Goal: Task Accomplishment & Management: Use online tool/utility

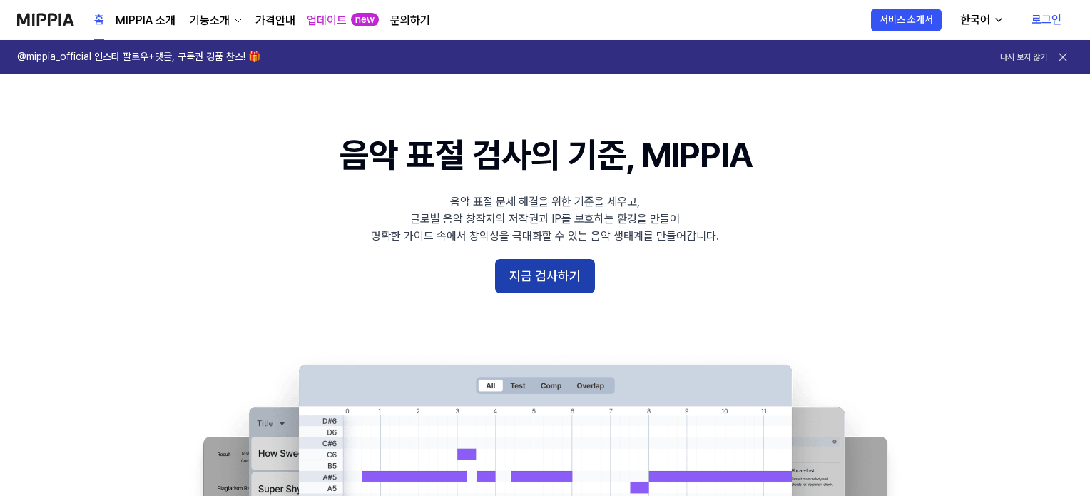
click at [574, 265] on button "지금 검사하기" at bounding box center [545, 276] width 100 height 34
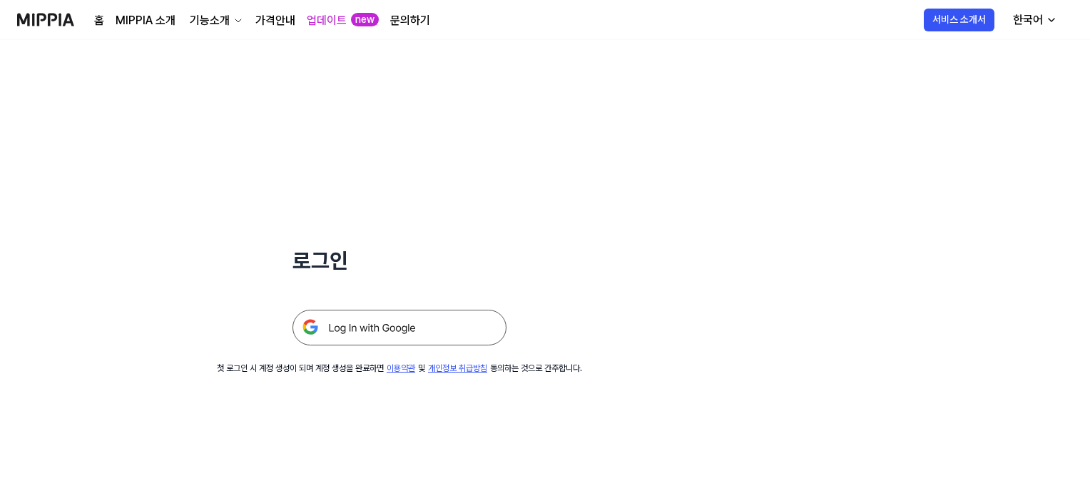
click at [396, 325] on img at bounding box center [400, 328] width 214 height 36
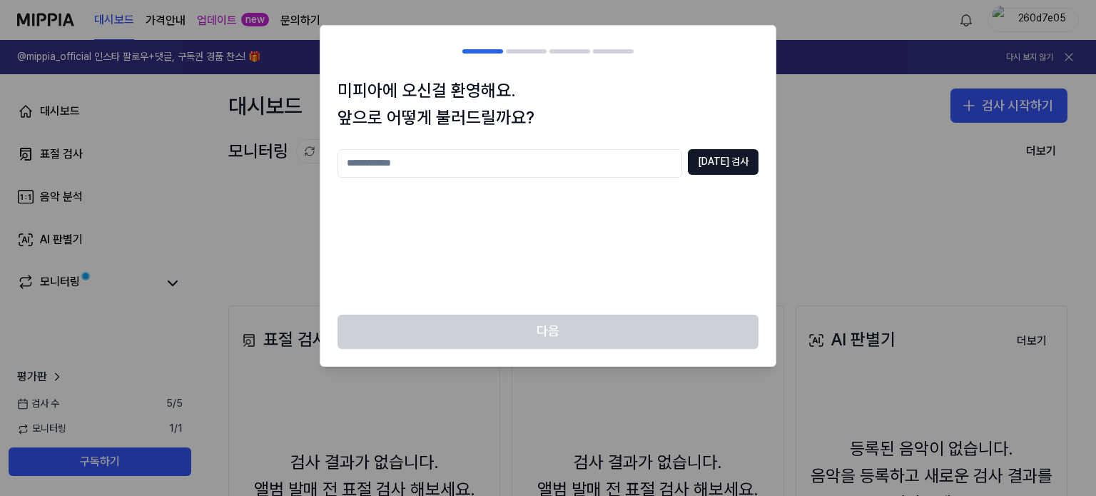
click at [556, 154] on input "text" at bounding box center [510, 163] width 345 height 29
type input "*"
click at [734, 146] on div "미피아에 오신걸 환영해요. 앞으로 어떻게 불러드릴까요? *** [DATE] 검사" at bounding box center [547, 196] width 455 height 238
click at [736, 148] on div "미피아에 오신걸 환영해요. 앞으로 어떻게 불러드릴까요? *** [DATE] 검사" at bounding box center [547, 196] width 455 height 238
click at [737, 156] on button "[DATE] 검사" at bounding box center [723, 162] width 71 height 26
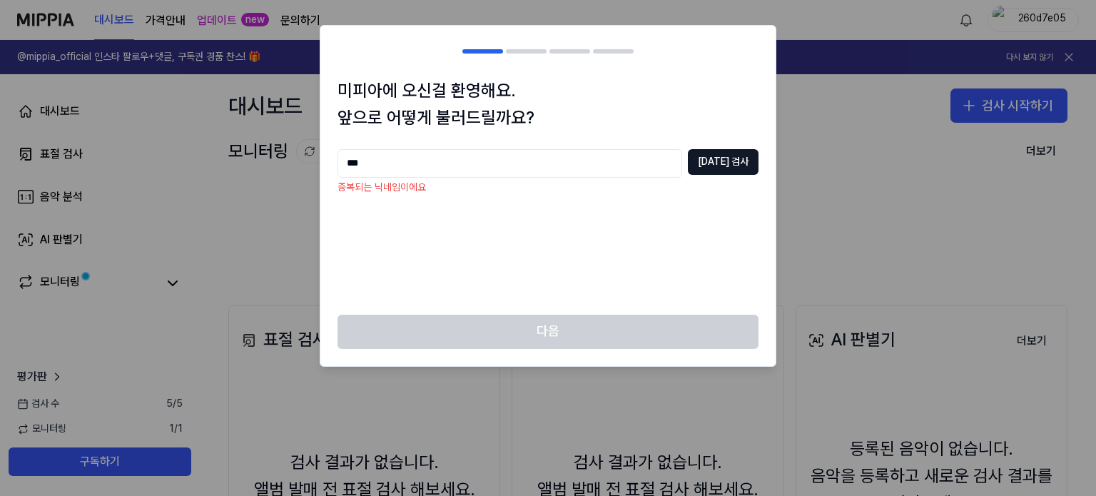
click at [572, 147] on div "미피아에 오신걸 환영해요. 앞으로 어떻게 불러드릴까요? *** [DATE] 검사 중복되는 닉네임이에요" at bounding box center [547, 196] width 455 height 238
click at [572, 150] on input "***" at bounding box center [510, 163] width 345 height 29
type input "*****"
click at [714, 164] on button "[DATE] 검사" at bounding box center [723, 162] width 71 height 26
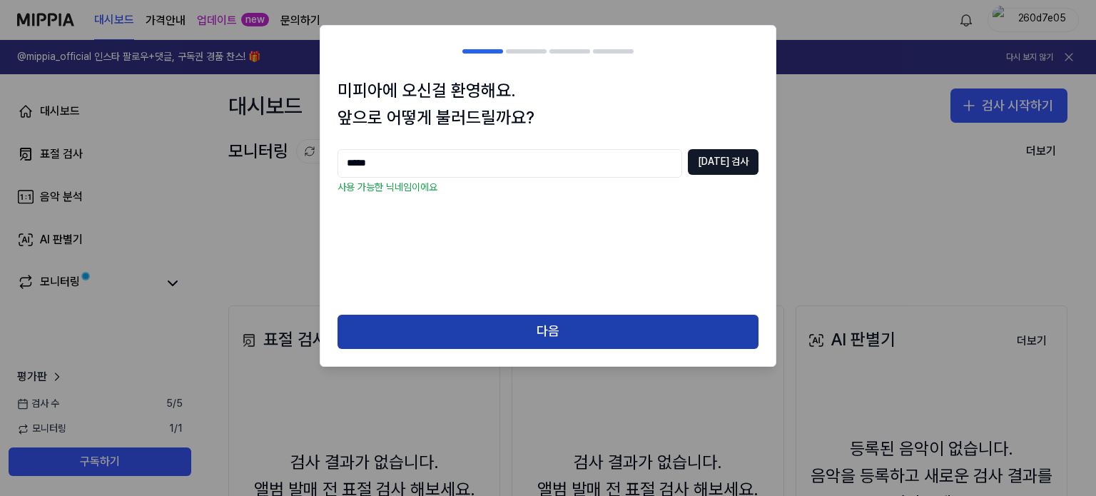
click at [670, 322] on button "다음" at bounding box center [548, 332] width 421 height 34
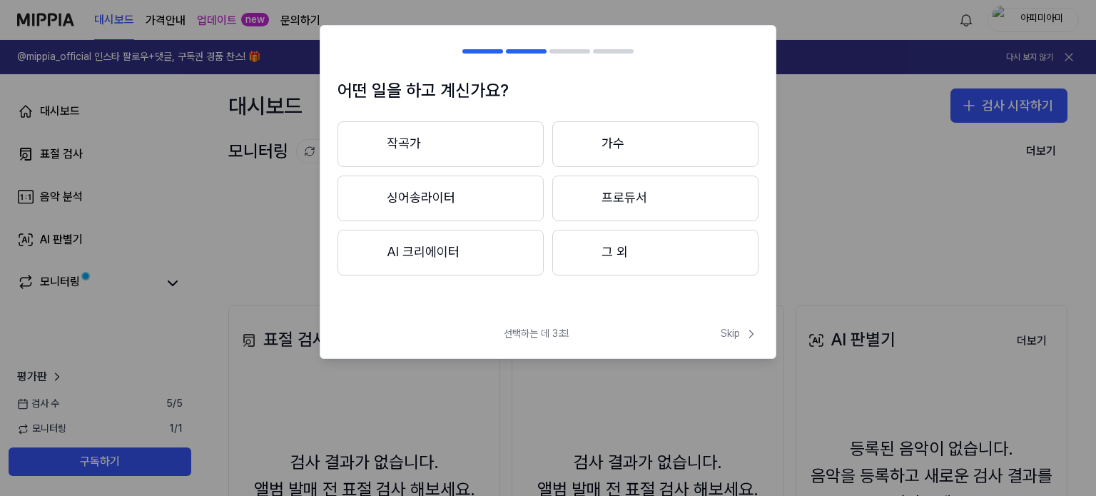
drag, startPoint x: 524, startPoint y: 262, endPoint x: 549, endPoint y: 262, distance: 25.0
click at [523, 261] on button "AI 크리에이터" at bounding box center [441, 253] width 206 height 46
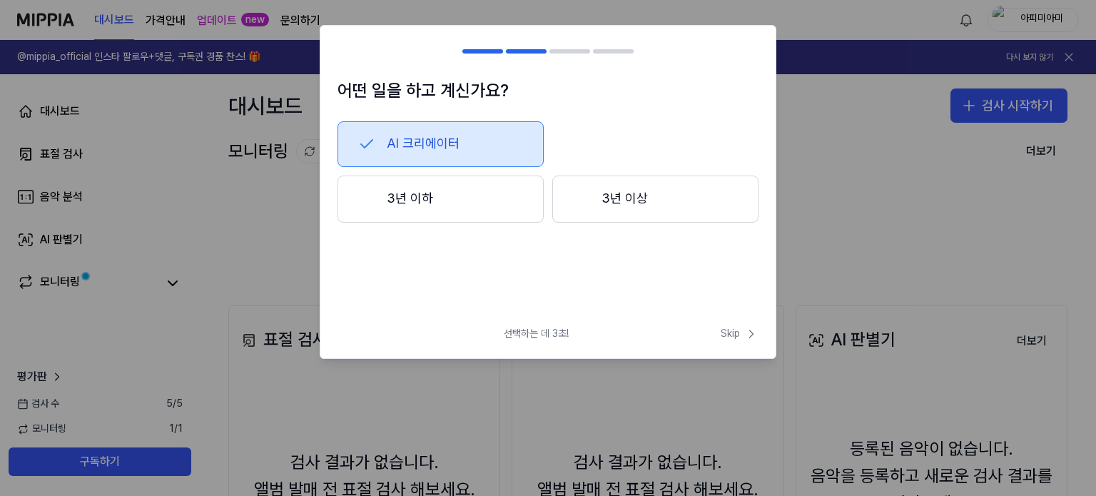
click at [514, 208] on button "3년 이하" at bounding box center [441, 199] width 206 height 47
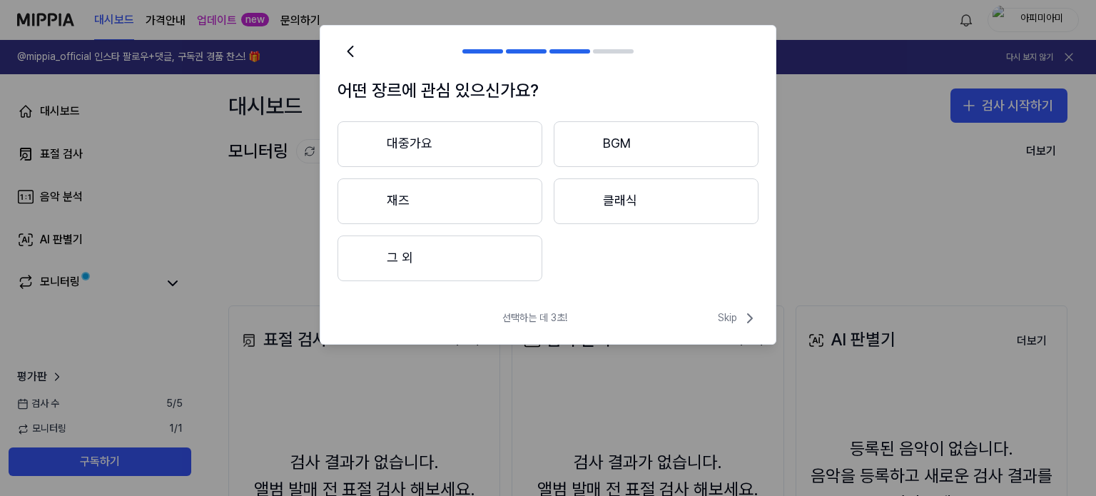
click at [475, 264] on button "그 외" at bounding box center [440, 258] width 205 height 46
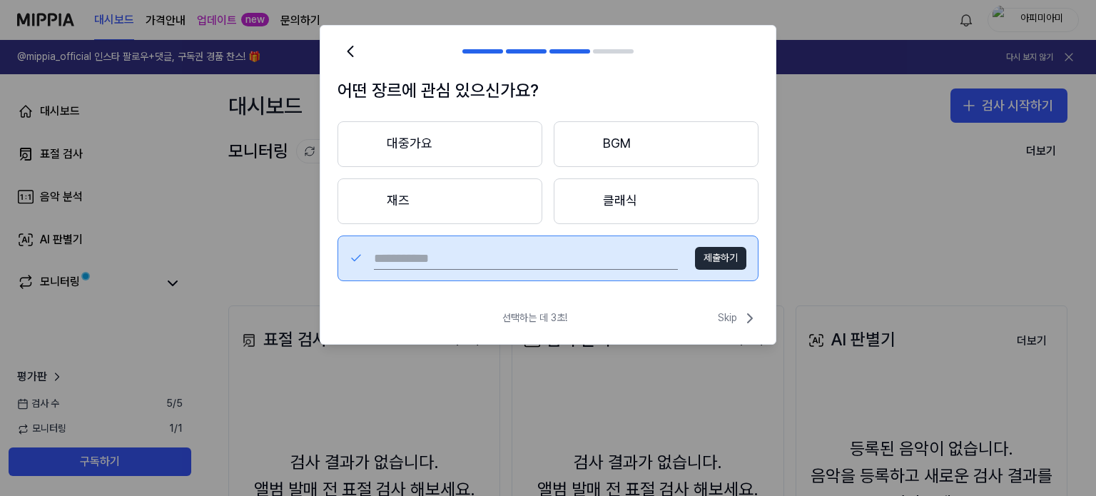
click at [553, 248] on input "text" at bounding box center [526, 258] width 304 height 23
type input "*******"
click at [703, 250] on button "제출하기" at bounding box center [720, 258] width 51 height 23
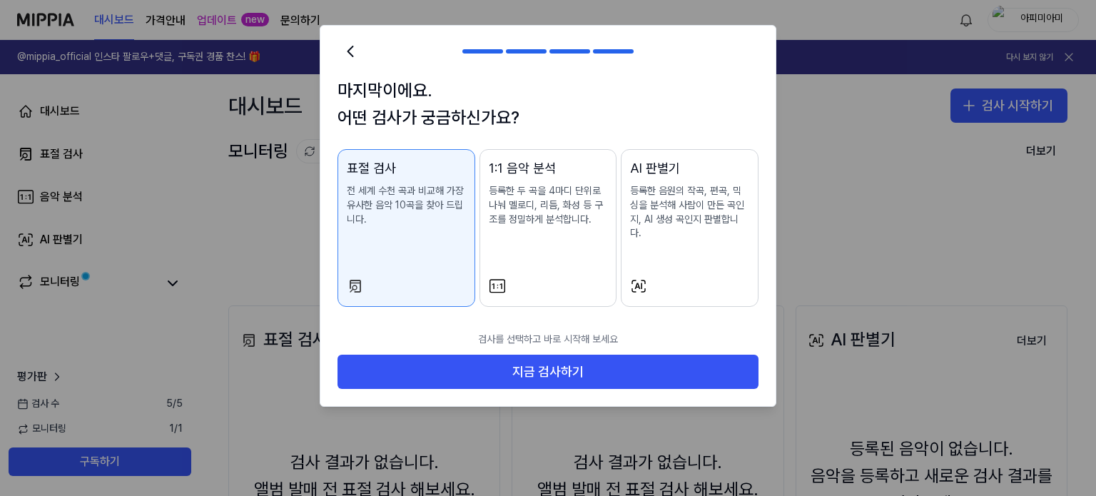
click at [395, 223] on p "전 세계 수천 곡과 비교해 가장 유사한 음악 10곡을 찾아 드립니다." at bounding box center [406, 205] width 119 height 42
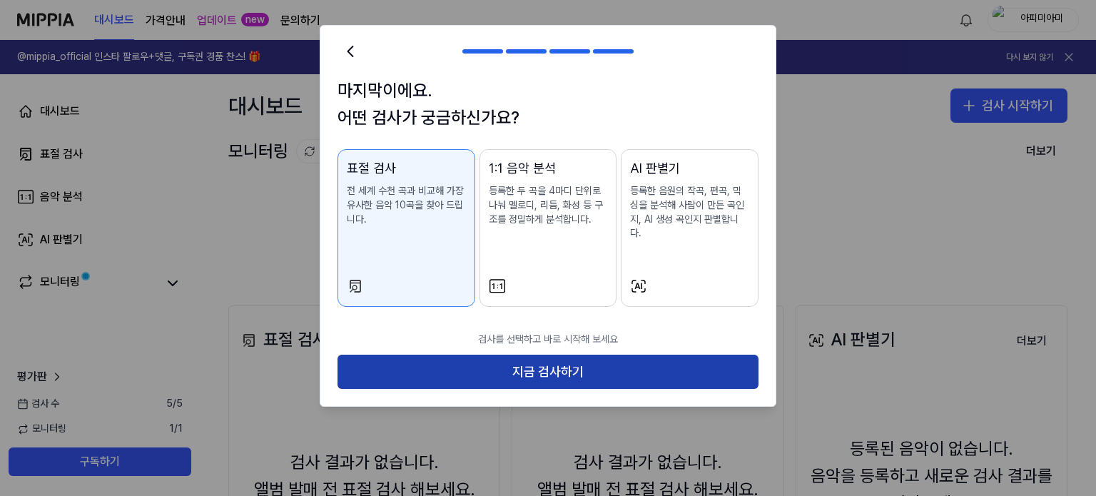
click at [544, 365] on button "지금 검사하기" at bounding box center [548, 372] width 421 height 34
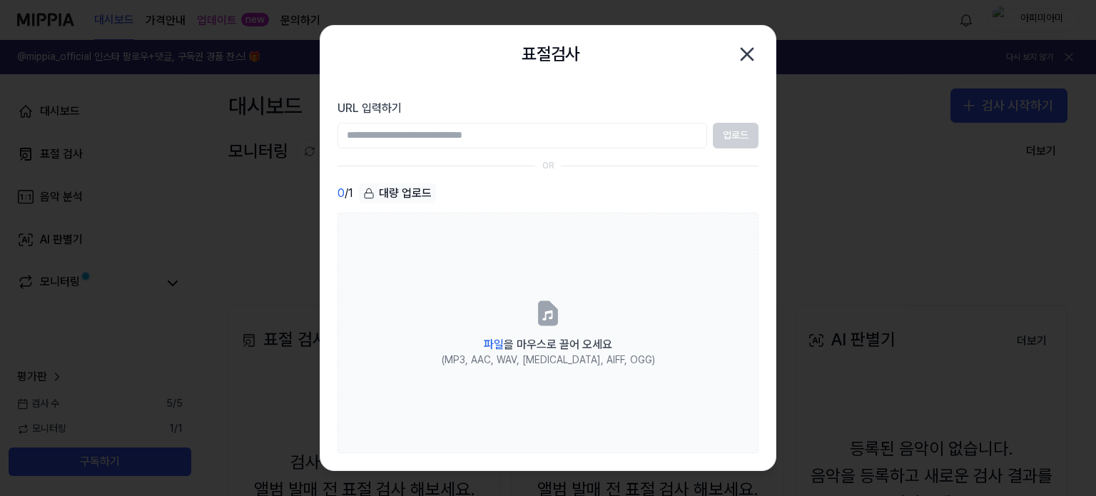
click at [585, 137] on input "URL 입력하기" at bounding box center [523, 136] width 370 height 26
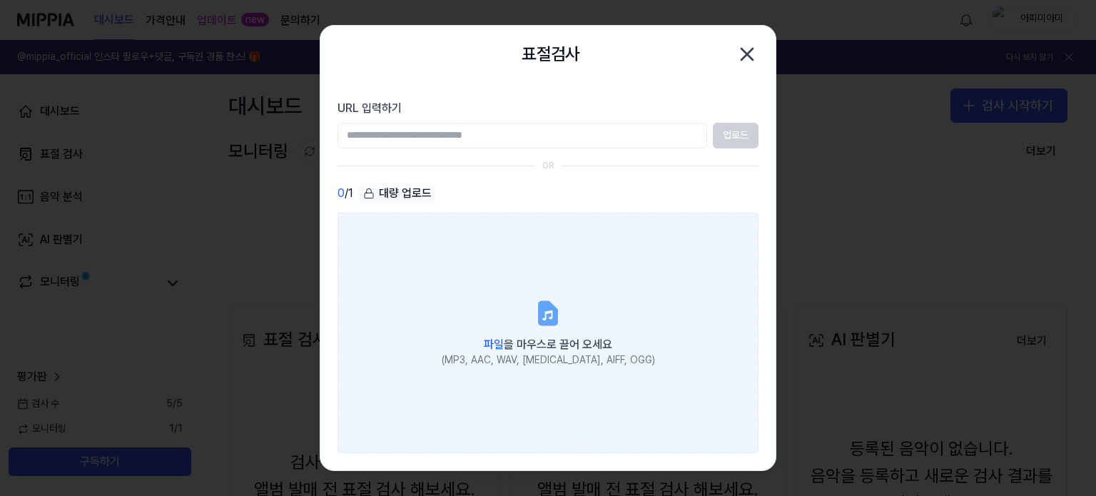
click at [609, 256] on label "파일 을 마우스로 끌어 오세요 (MP3, AAC, WAV, [MEDICAL_DATA], AIFF, OGG)" at bounding box center [548, 333] width 421 height 241
click at [0, 0] on input "파일 을 마우스로 끌어 오세요 (MP3, AAC, WAV, [MEDICAL_DATA], AIFF, OGG)" at bounding box center [0, 0] width 0 height 0
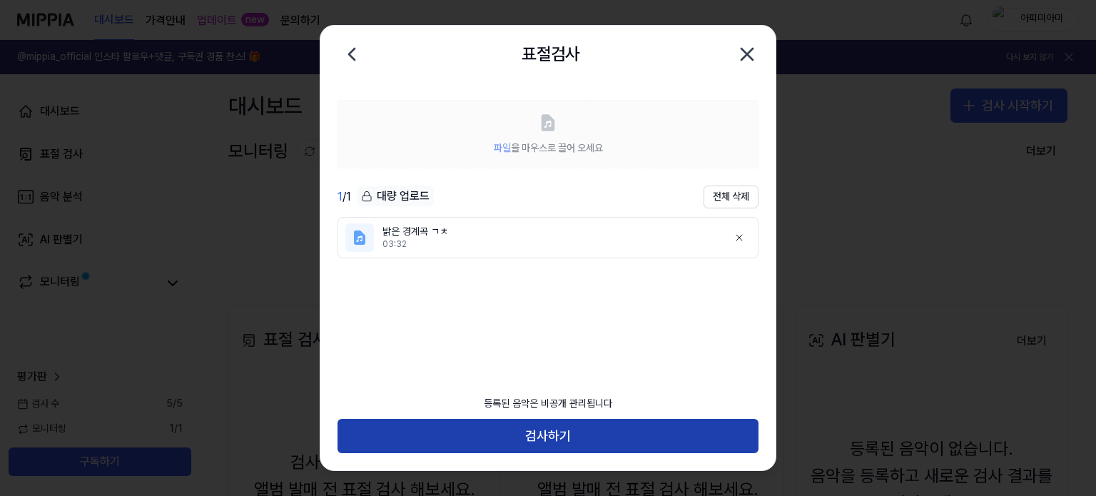
click at [547, 442] on button "검사하기" at bounding box center [548, 436] width 421 height 34
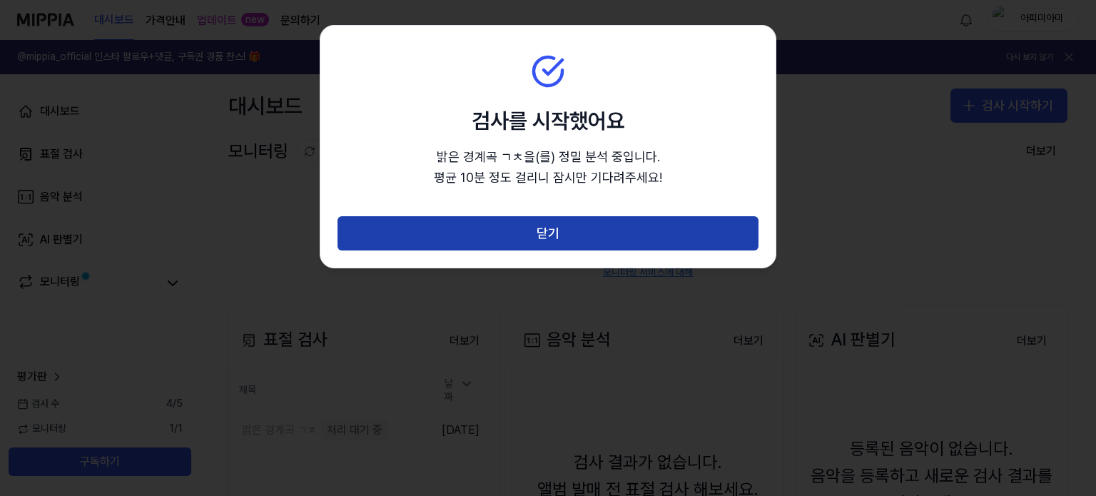
click at [554, 228] on button "닫기" at bounding box center [548, 233] width 421 height 34
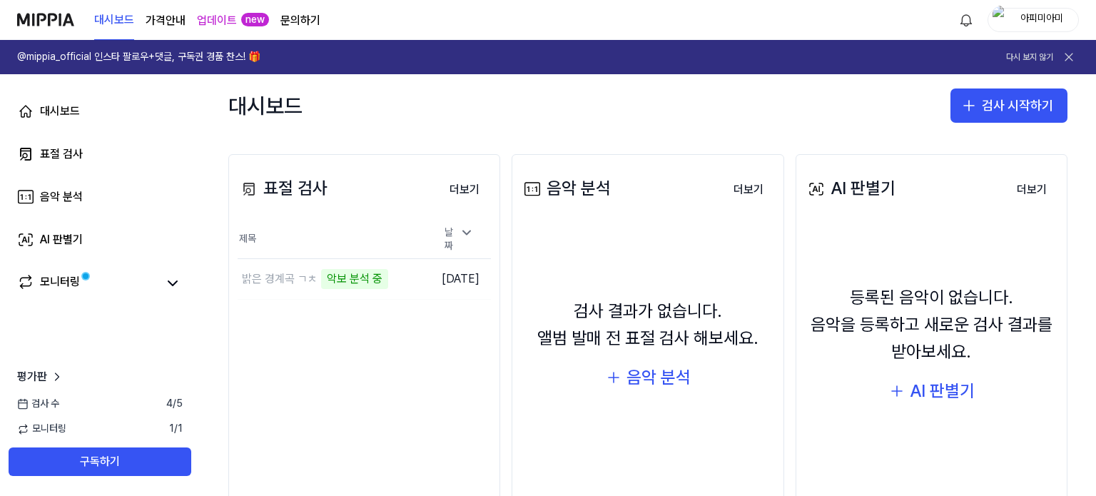
scroll to position [126, 0]
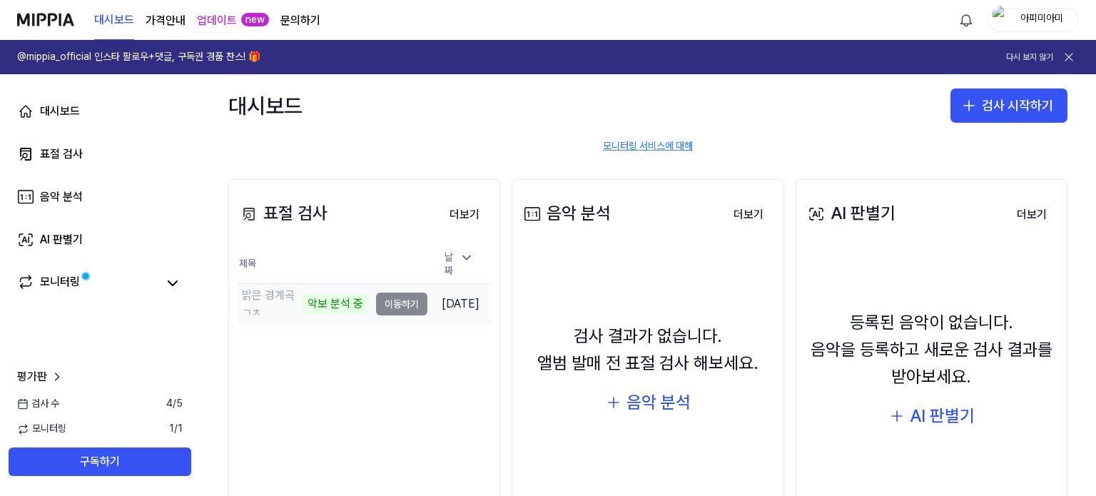
click at [382, 300] on td "밝은 경계곡 ㄱㅊ 악보 분석 중 이동하기" at bounding box center [333, 304] width 190 height 40
click at [65, 290] on div "모니터링" at bounding box center [60, 283] width 40 height 20
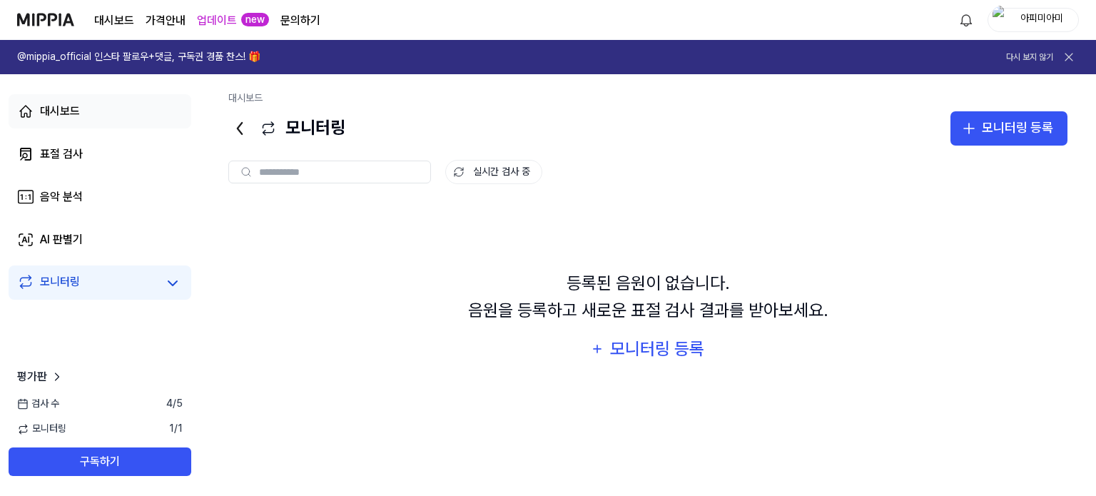
click at [96, 101] on link "대시보드" at bounding box center [100, 111] width 183 height 34
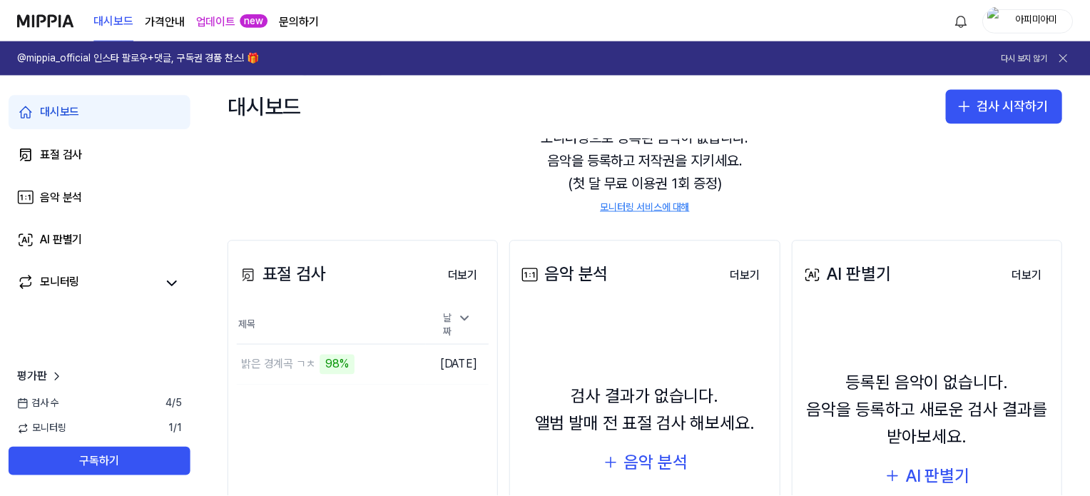
scroll to position [143, 0]
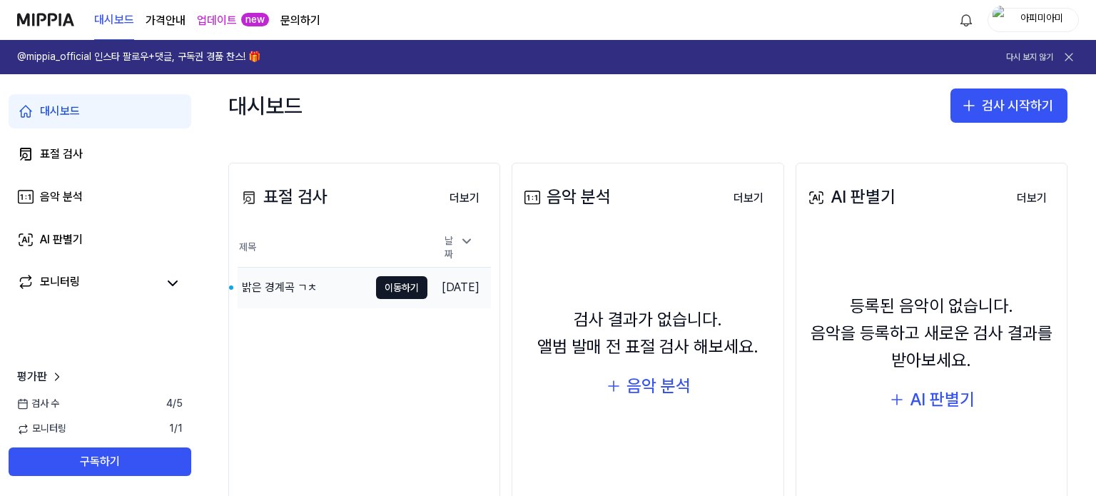
click at [289, 279] on div "밝은 경계곡 ㄱㅊ" at bounding box center [280, 287] width 76 height 17
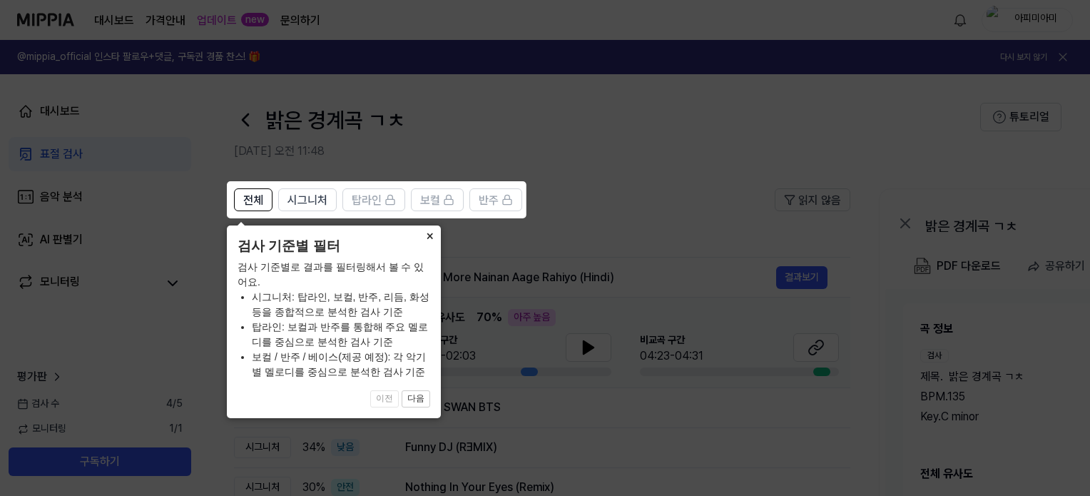
click at [430, 238] on button "×" at bounding box center [429, 235] width 23 height 20
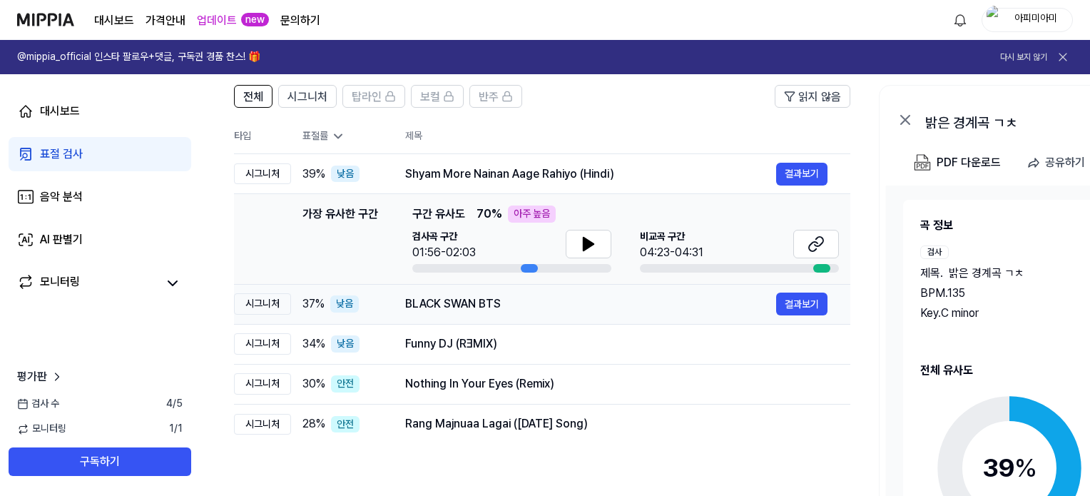
scroll to position [143, 0]
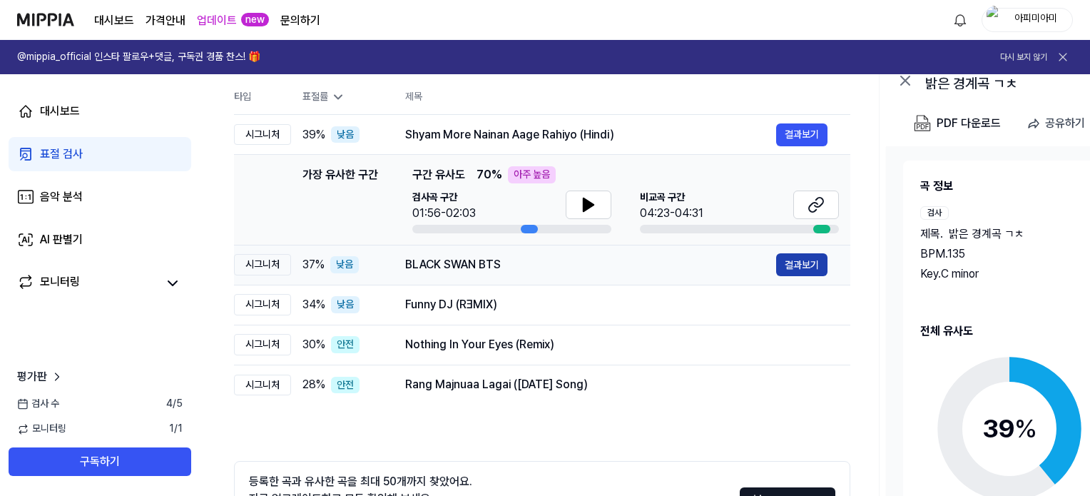
click at [815, 263] on button "결과보기" at bounding box center [801, 264] width 51 height 23
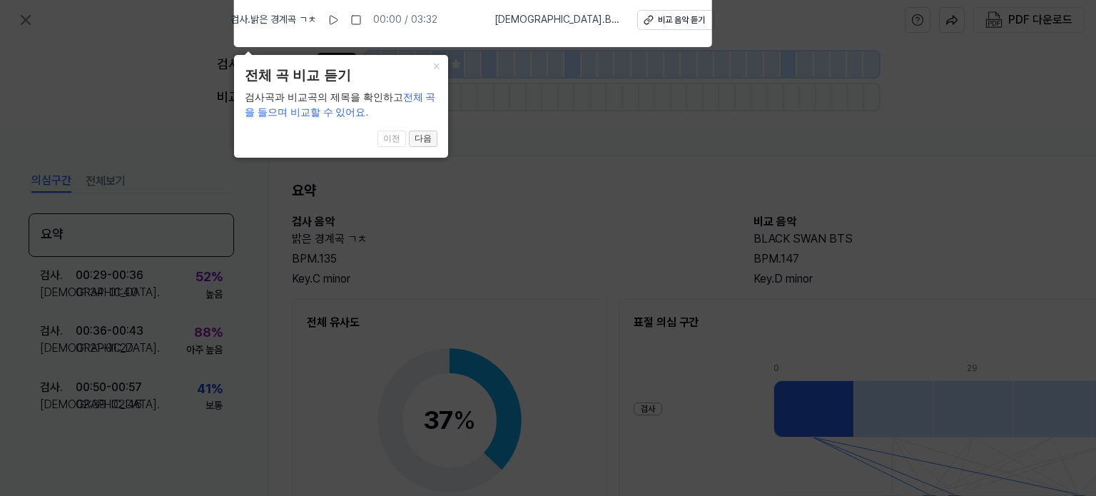
click at [425, 141] on button "다음" at bounding box center [423, 139] width 29 height 17
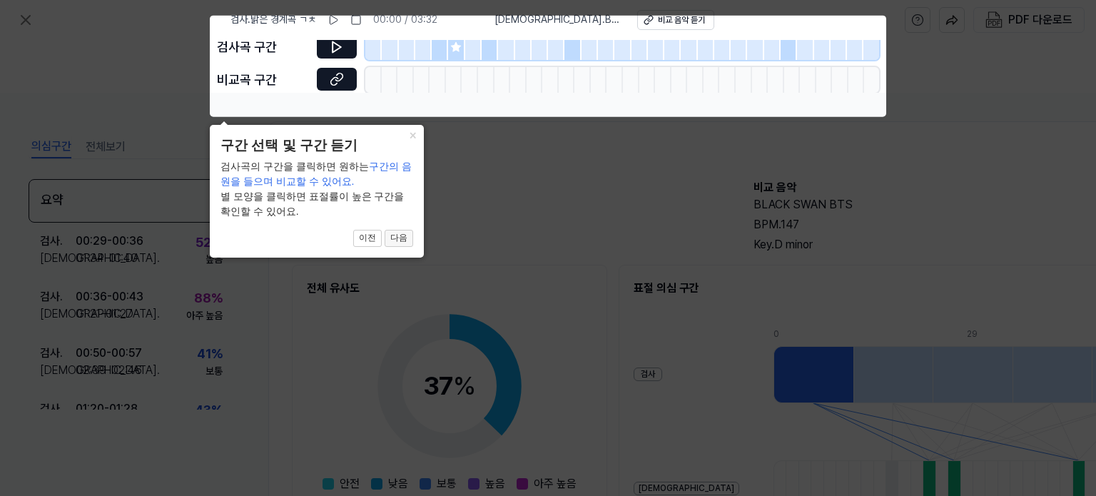
click at [404, 237] on button "다음" at bounding box center [399, 238] width 29 height 17
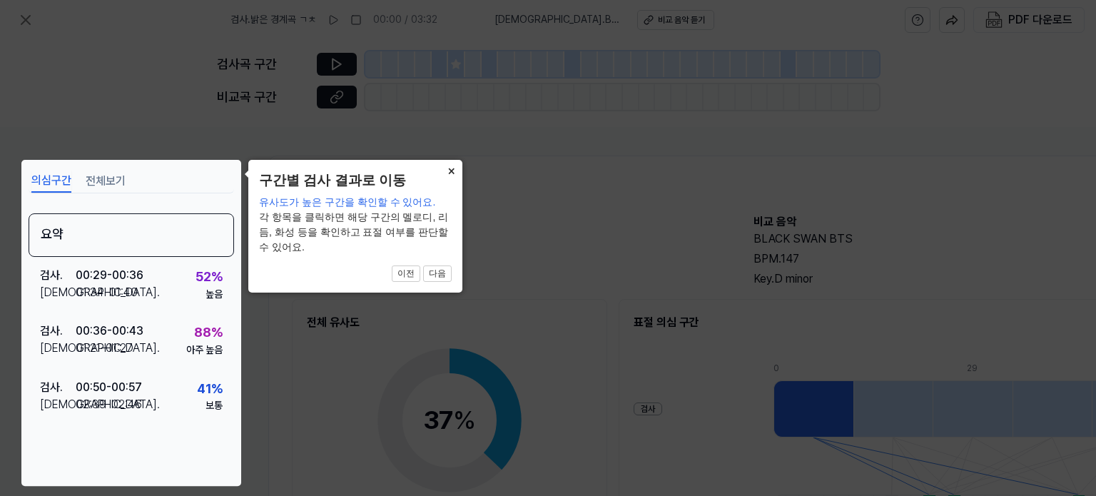
click at [448, 168] on button "×" at bounding box center [451, 170] width 23 height 20
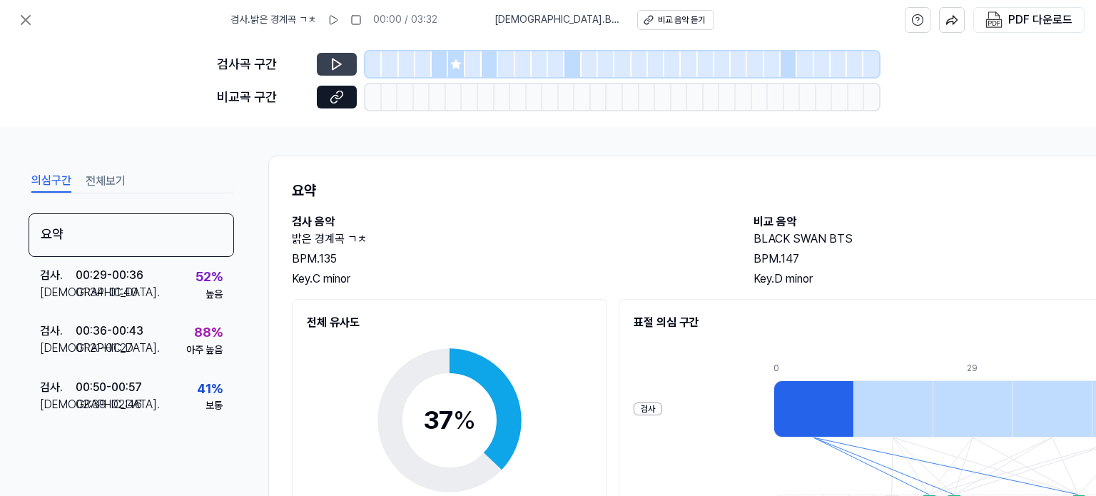
click at [343, 64] on icon at bounding box center [337, 64] width 14 height 14
click at [335, 46] on div "검사곡 구간 비교곡 구간" at bounding box center [548, 83] width 662 height 87
click at [335, 57] on icon at bounding box center [337, 64] width 14 height 14
click at [339, 15] on icon at bounding box center [333, 19] width 11 height 11
click at [408, 93] on div at bounding box center [405, 97] width 16 height 26
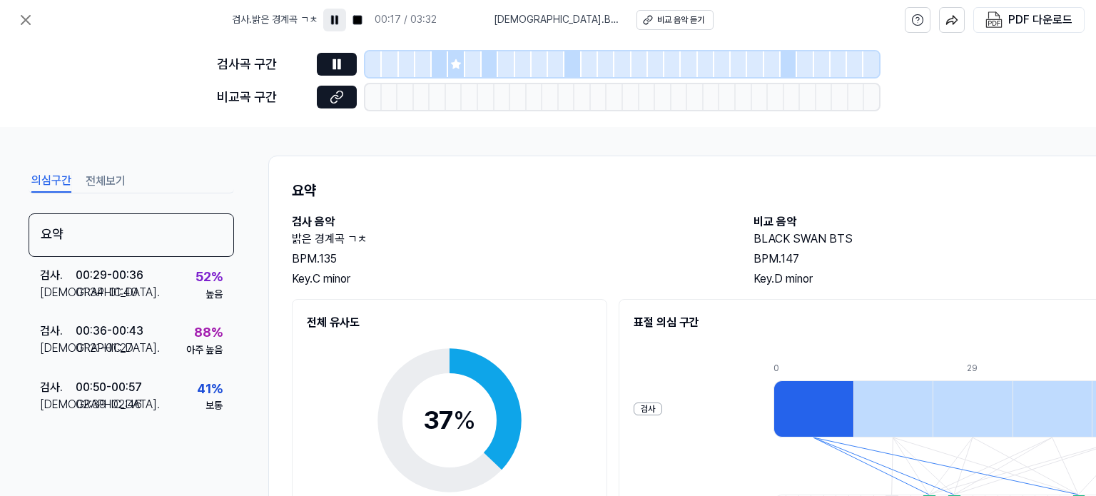
click at [340, 25] on icon at bounding box center [334, 19] width 11 height 11
click at [495, 86] on div at bounding box center [502, 97] width 16 height 26
click at [643, 23] on icon at bounding box center [648, 20] width 10 height 10
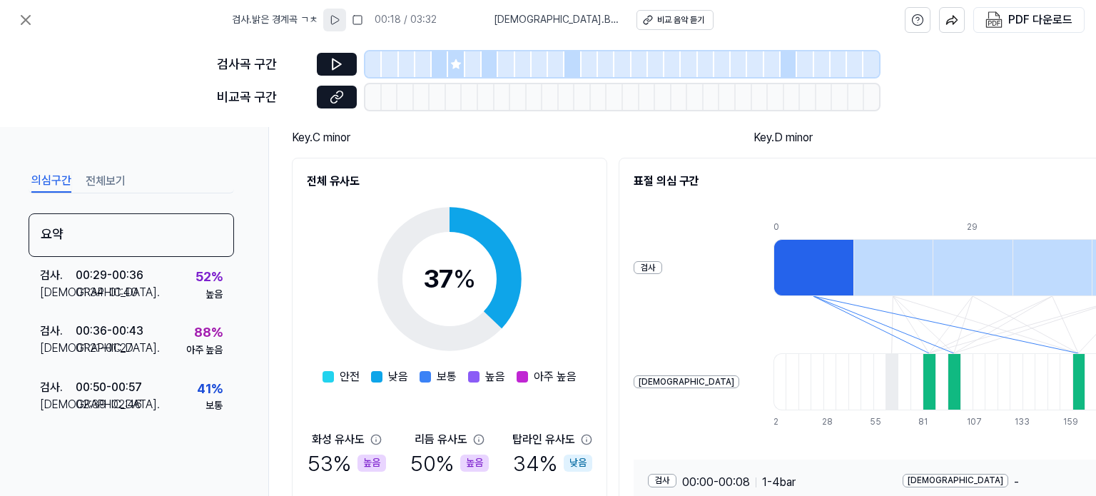
scroll to position [265, 0]
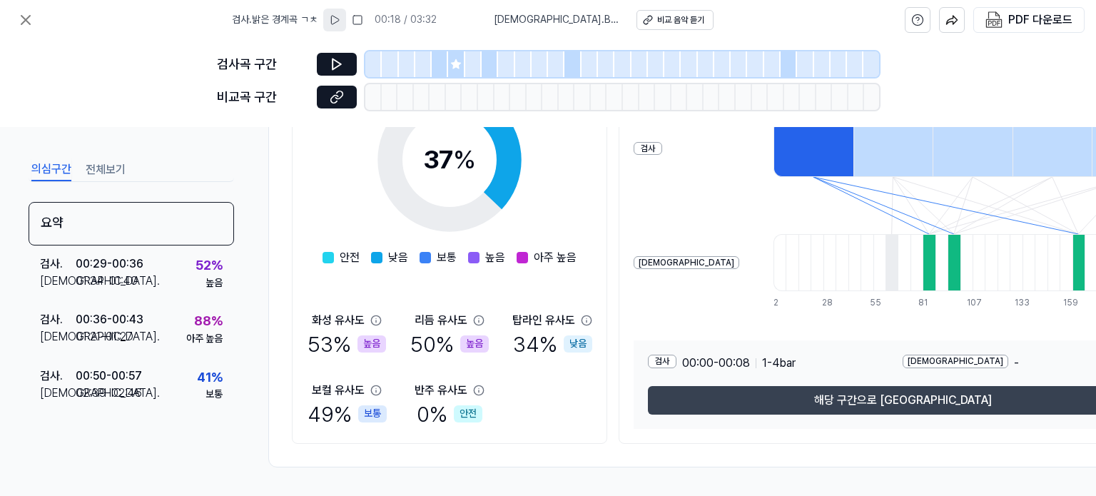
click at [736, 400] on button "해당 구간으로 [GEOGRAPHIC_DATA]" at bounding box center [902, 400] width 509 height 29
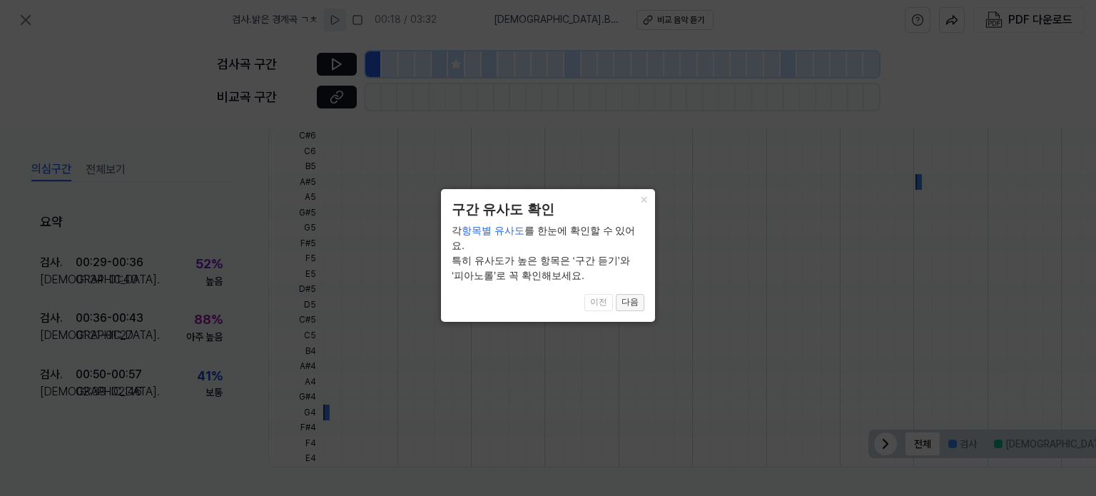
click at [618, 294] on button "다음" at bounding box center [630, 302] width 29 height 17
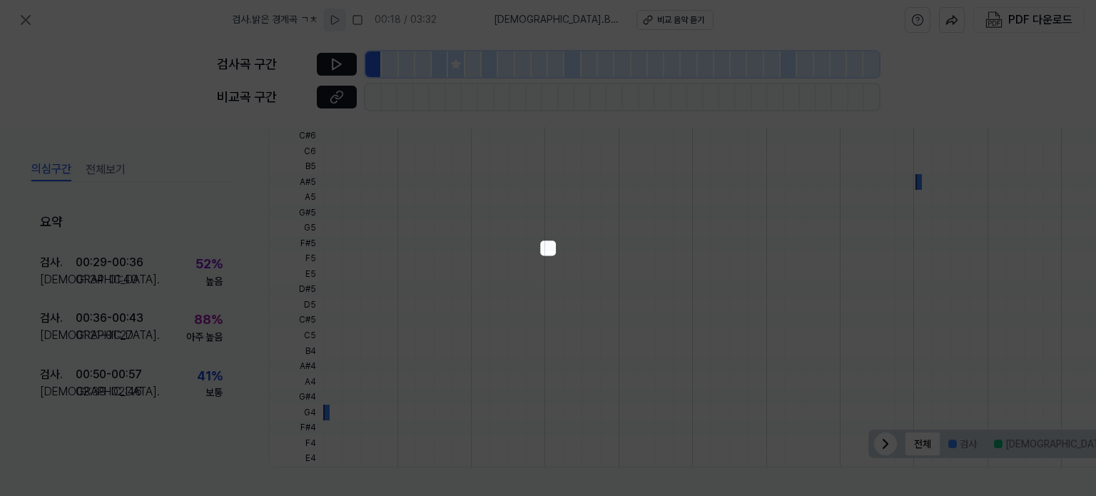
scroll to position [243, 63]
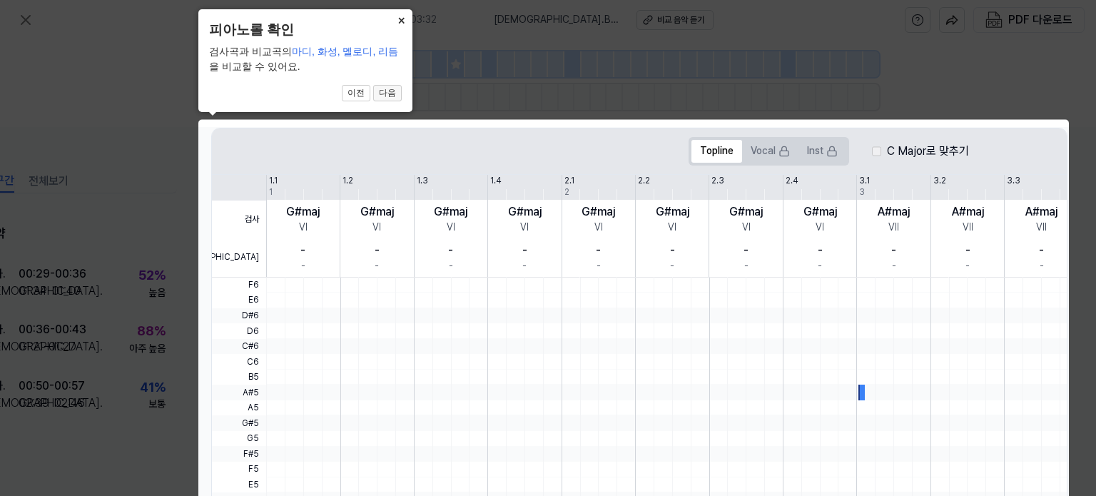
click at [394, 88] on button "다음" at bounding box center [387, 93] width 29 height 17
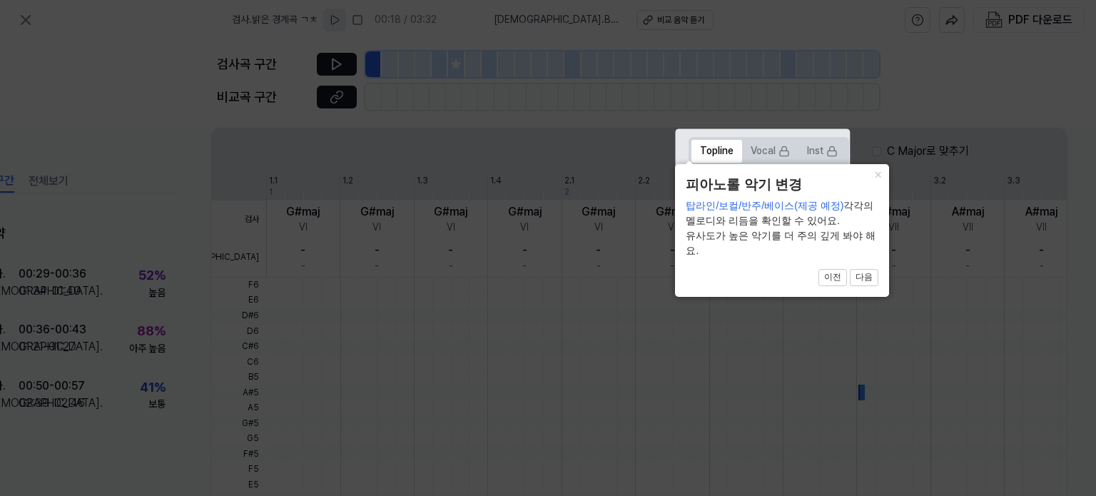
click at [392, 88] on icon at bounding box center [548, 248] width 1096 height 496
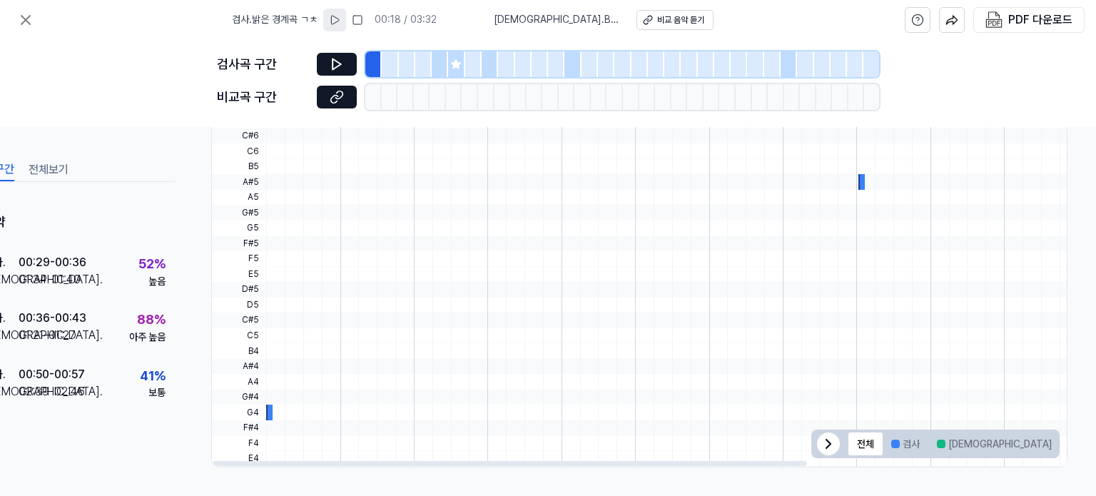
scroll to position [0, 0]
click at [858, 174] on div at bounding box center [861, 182] width 6 height 16
click at [324, 91] on button at bounding box center [337, 97] width 40 height 23
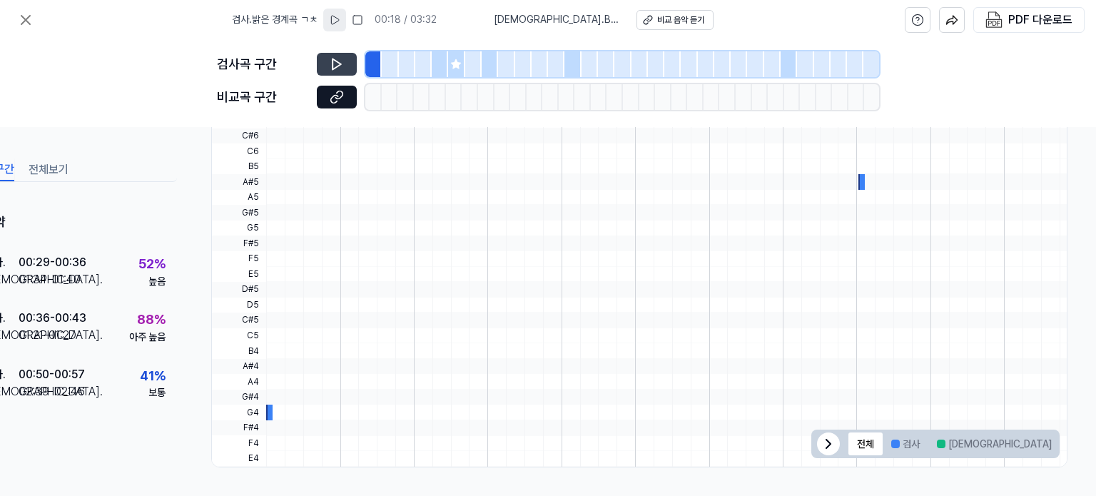
click at [337, 59] on icon at bounding box center [337, 64] width 14 height 14
click at [658, 21] on div "비교 음악 듣기" at bounding box center [681, 20] width 47 height 12
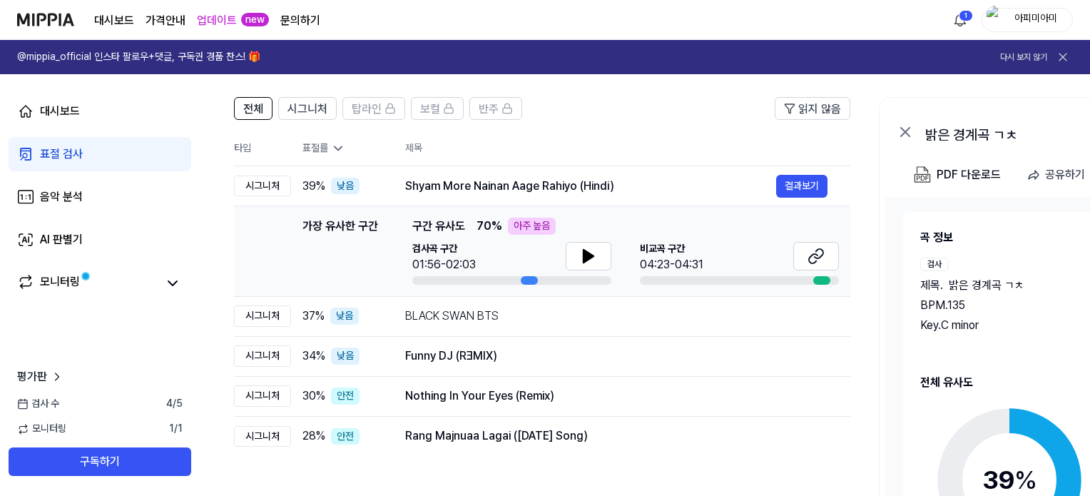
scroll to position [71, 0]
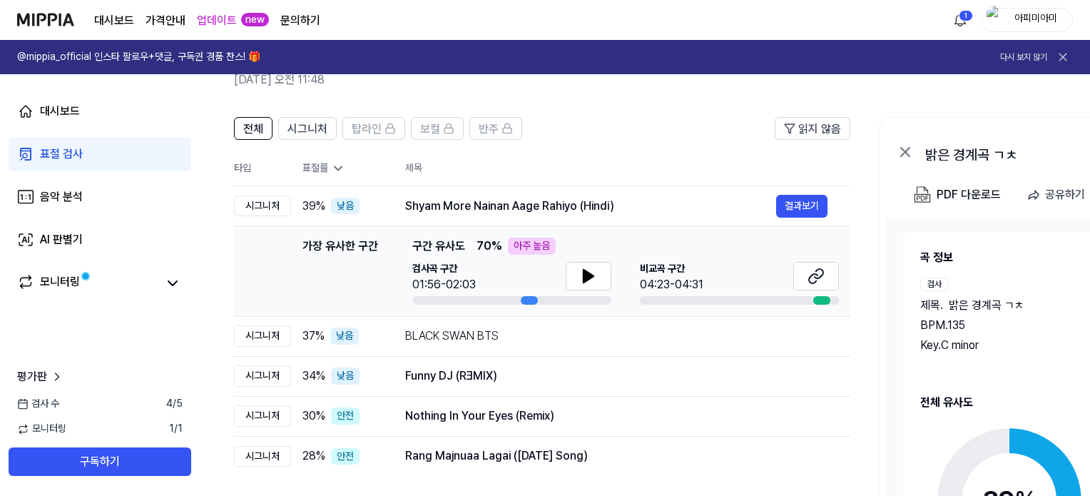
click at [821, 303] on div at bounding box center [821, 300] width 17 height 9
click at [817, 283] on icon at bounding box center [814, 276] width 17 height 17
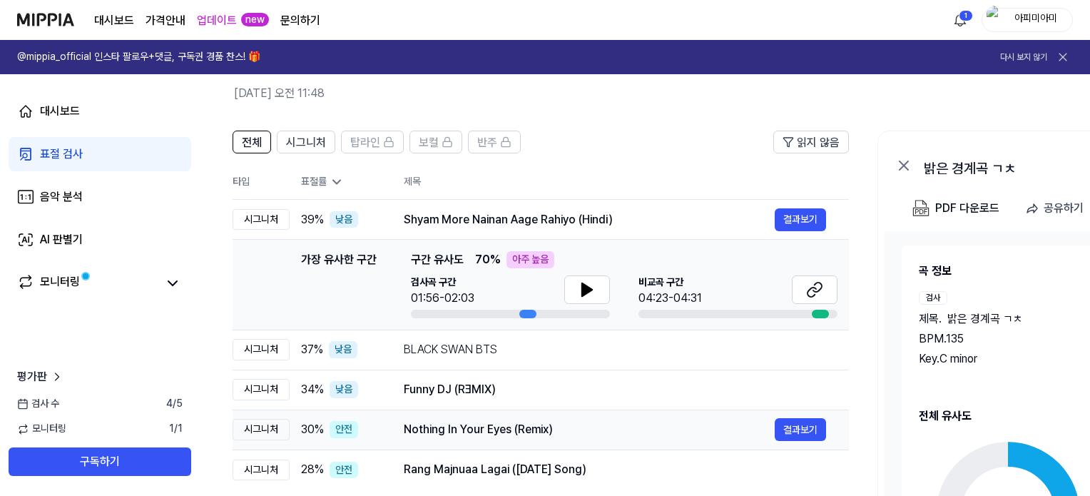
scroll to position [143, 0]
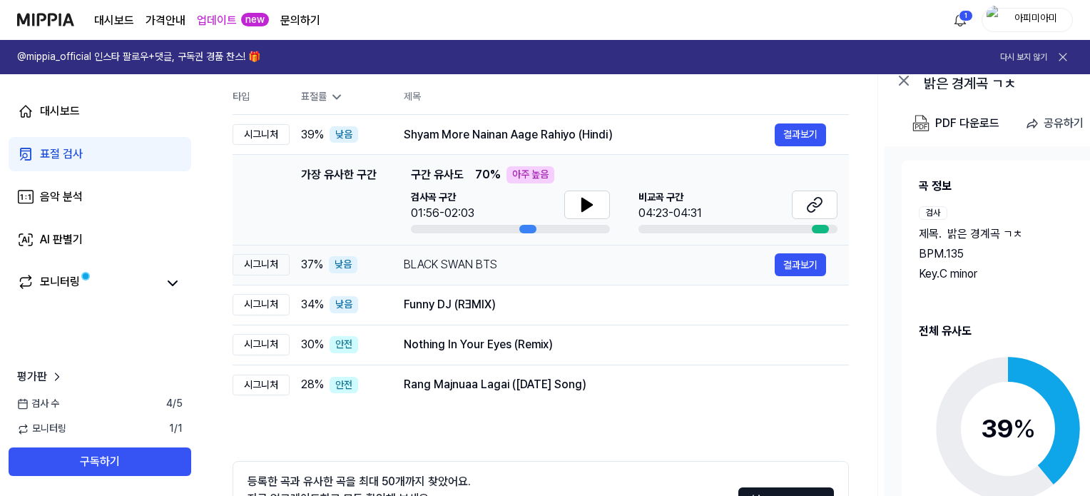
click at [389, 260] on td "BLACK SWAN BTS 결과보기" at bounding box center [615, 265] width 468 height 40
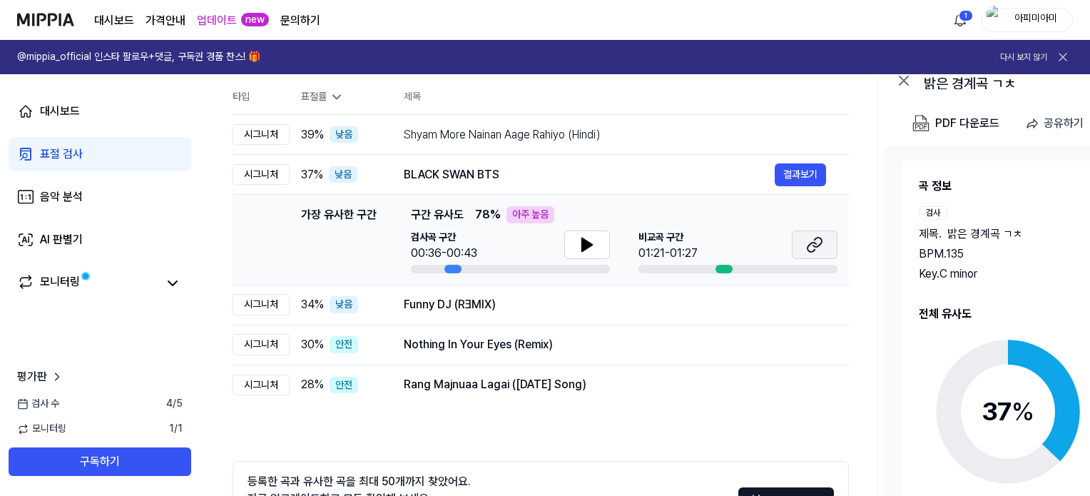
click at [819, 245] on icon at bounding box center [817, 242] width 9 height 9
click at [670, 308] on div "Funny DJ (RƎMIX)" at bounding box center [589, 304] width 371 height 17
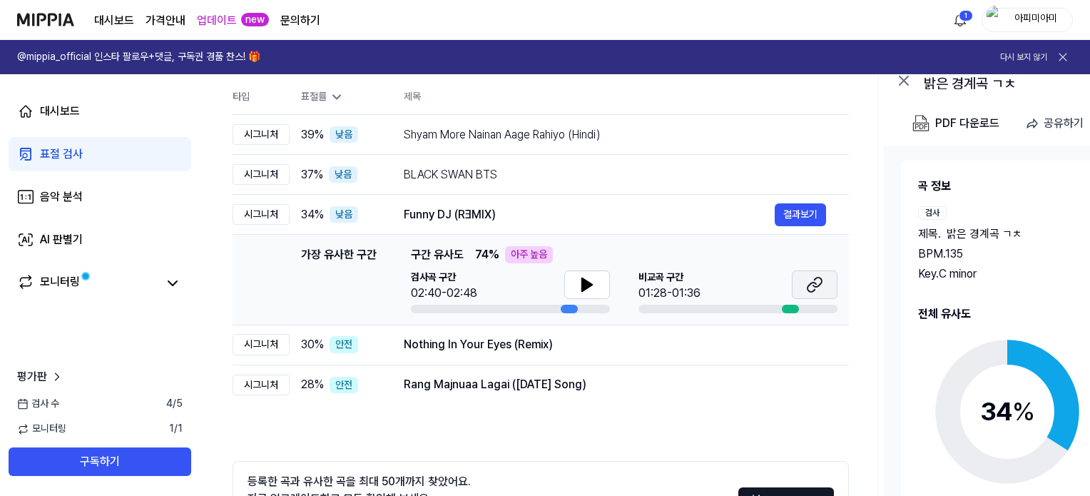
click at [814, 285] on icon at bounding box center [814, 284] width 17 height 17
click at [579, 287] on icon at bounding box center [587, 284] width 17 height 17
click at [385, 339] on td "Nothing In Your Eyes (Remix) 결과보기" at bounding box center [616, 345] width 468 height 40
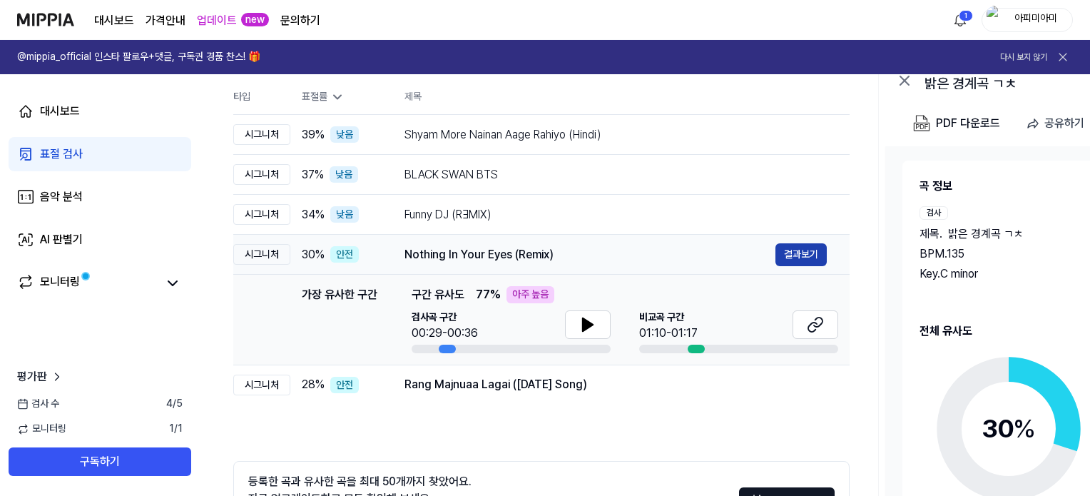
click at [799, 254] on button "결과보기" at bounding box center [801, 254] width 51 height 23
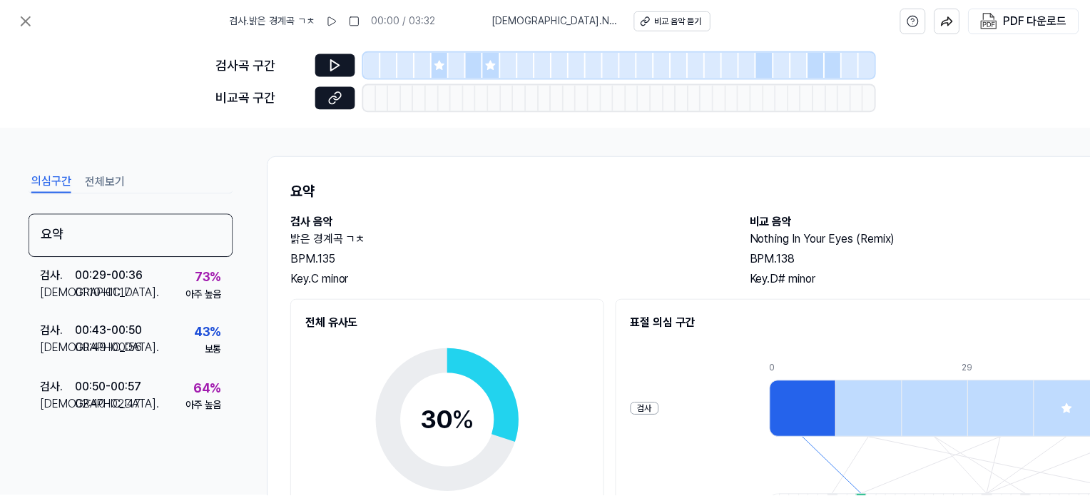
scroll to position [143, 0]
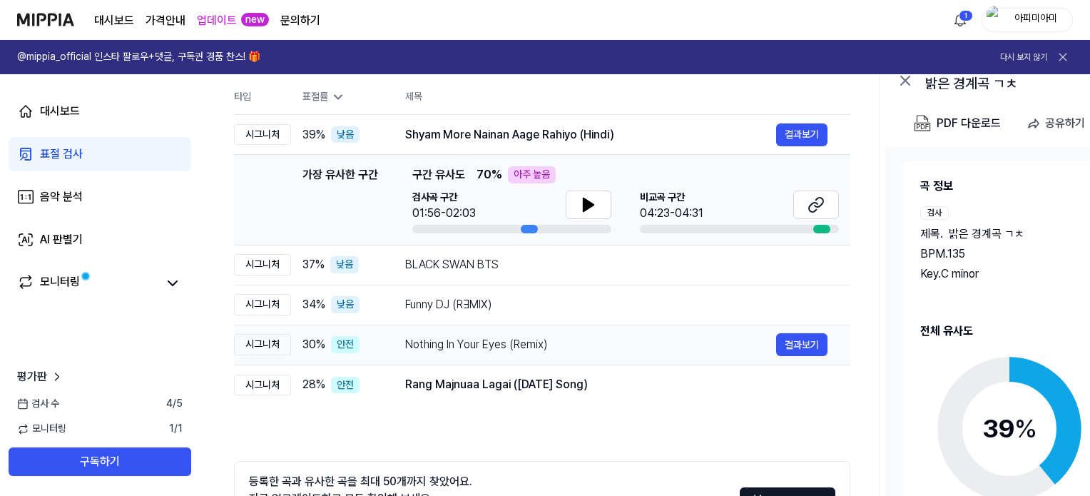
click at [493, 359] on td "Nothing In Your Eyes (Remix) 결과보기" at bounding box center [616, 345] width 468 height 40
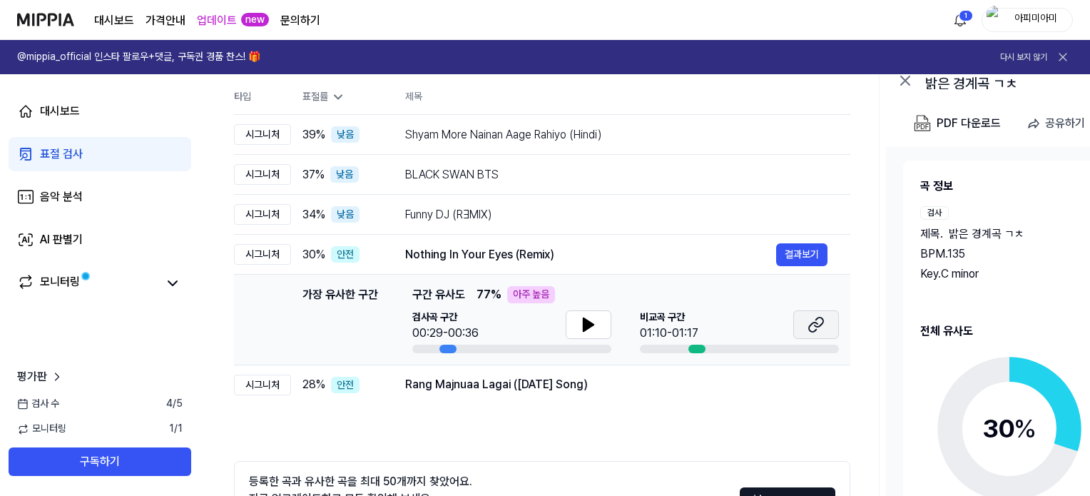
click at [820, 328] on icon at bounding box center [816, 324] width 17 height 17
click at [589, 319] on icon at bounding box center [588, 324] width 17 height 17
click at [590, 319] on icon at bounding box center [591, 324] width 3 height 11
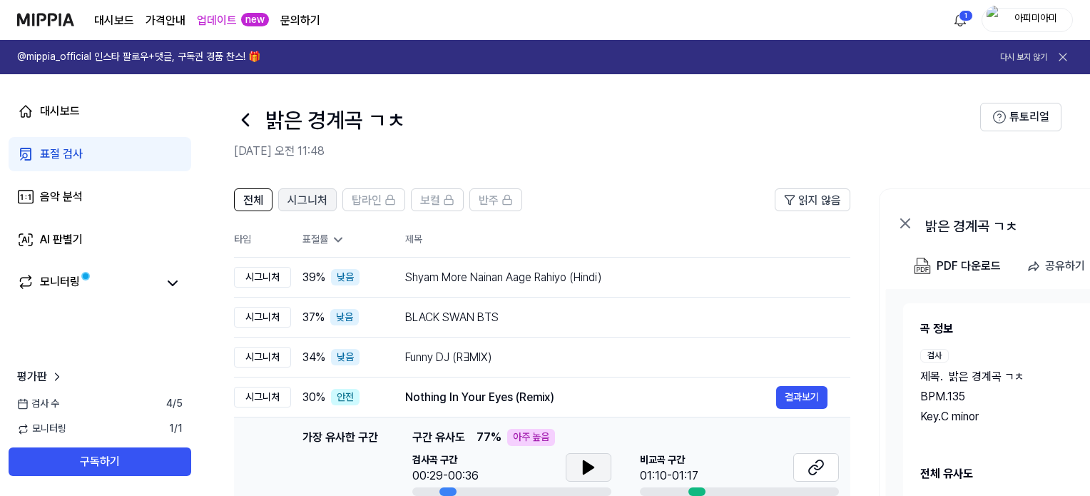
scroll to position [257, 0]
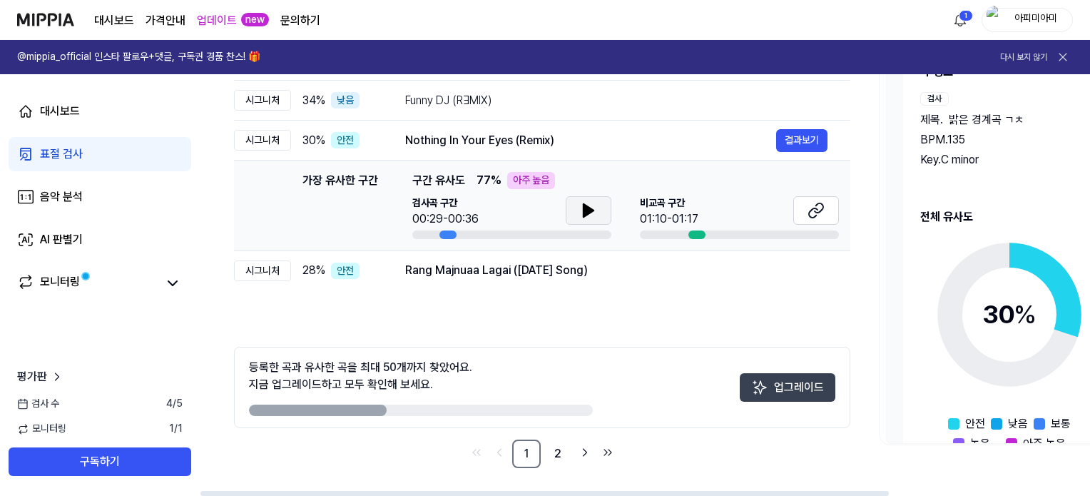
click at [818, 391] on button "업그레이드" at bounding box center [788, 387] width 96 height 29
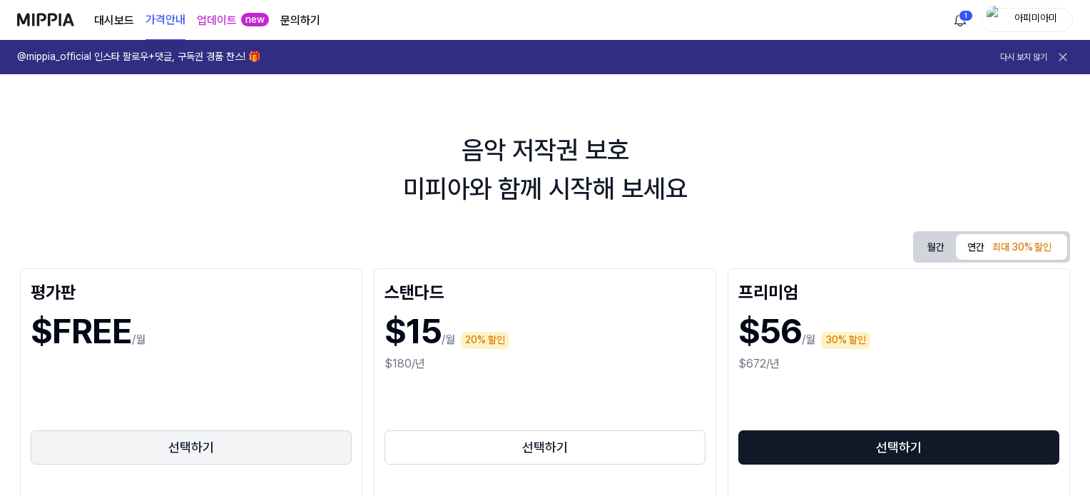
click at [177, 432] on button "선택하기" at bounding box center [191, 447] width 321 height 34
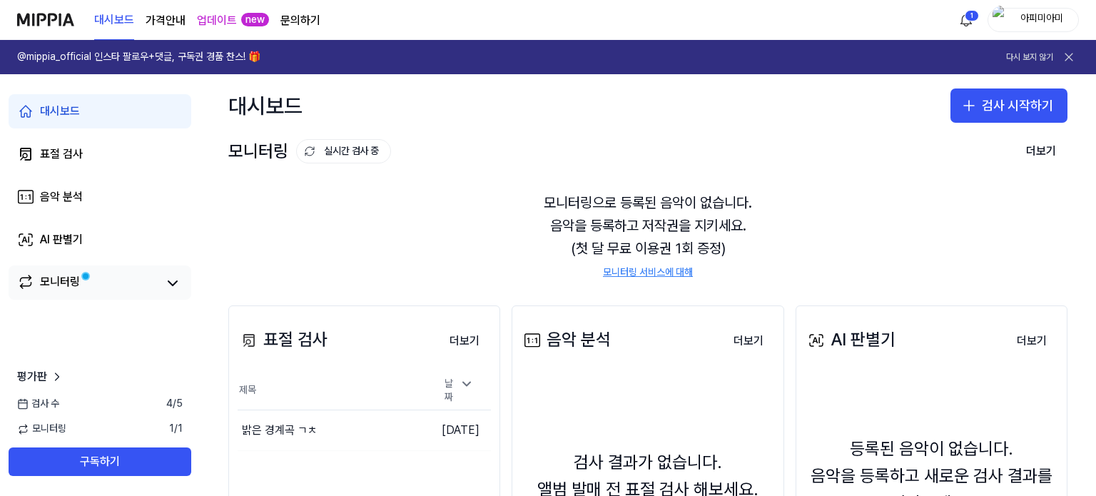
click at [92, 276] on span at bounding box center [85, 276] width 13 height 13
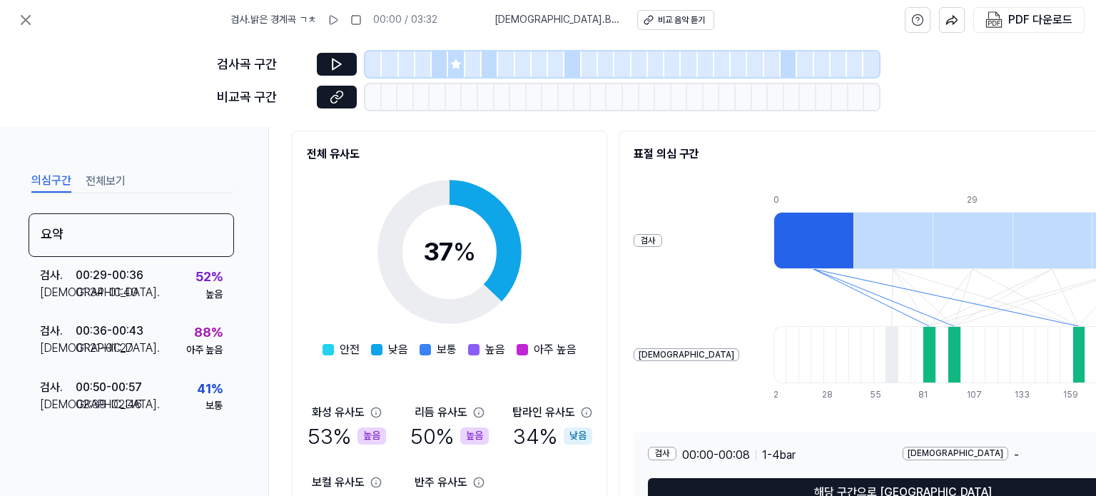
scroll to position [265, 0]
